Goal: Navigation & Orientation: Find specific page/section

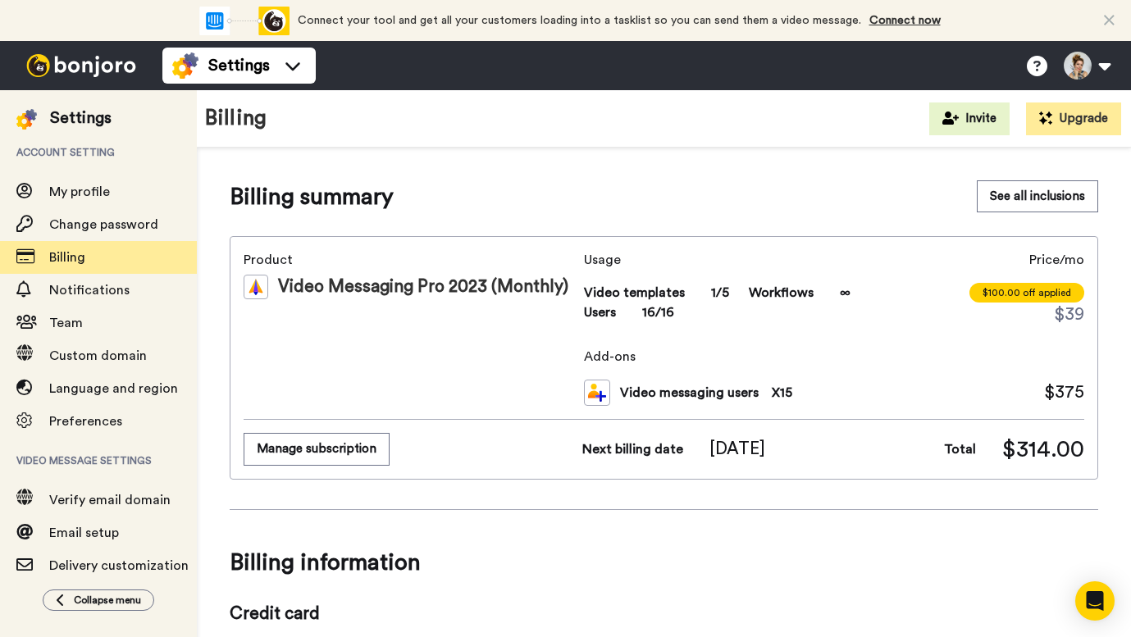
scroll to position [74, 0]
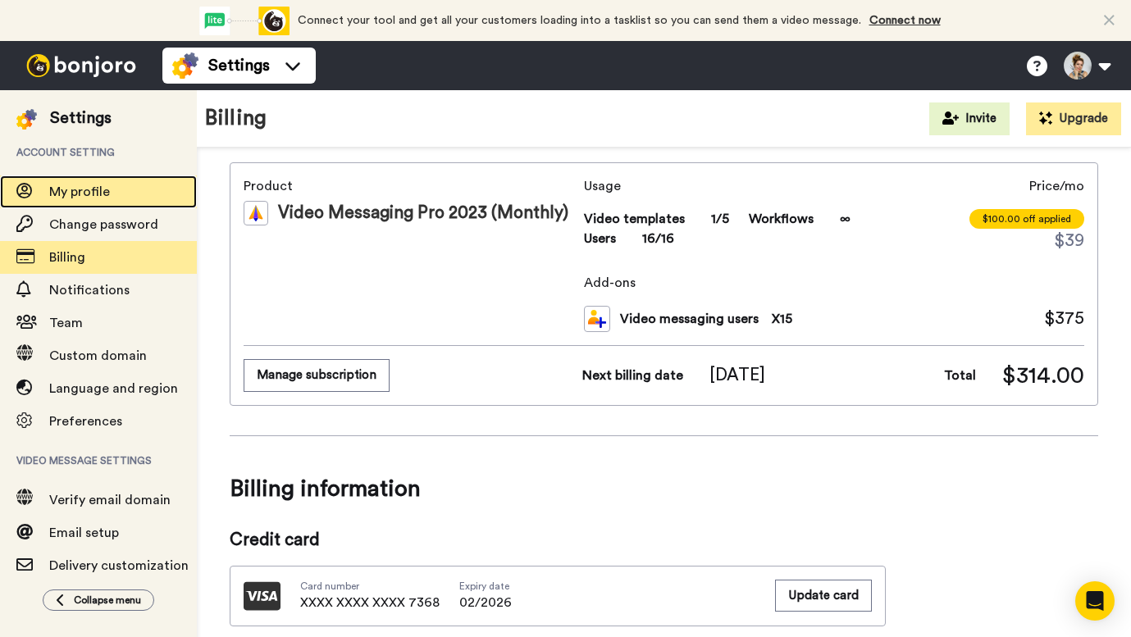
click at [93, 191] on span "My profile" at bounding box center [79, 191] width 61 height 13
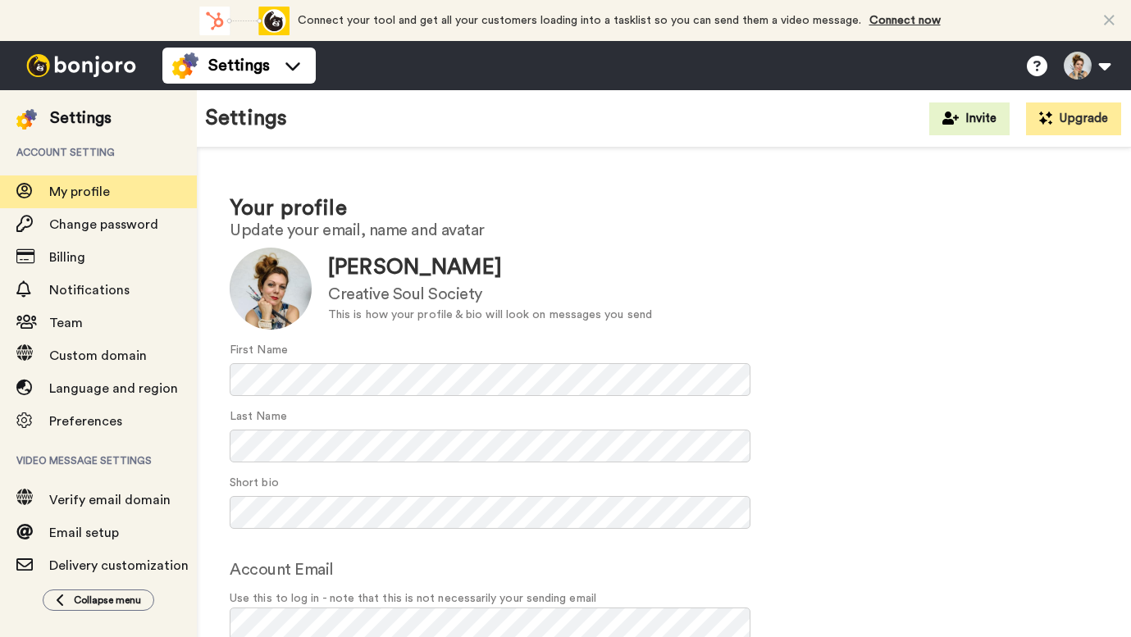
click at [88, 64] on img at bounding box center [81, 65] width 123 height 23
